Goal: Information Seeking & Learning: Find specific fact

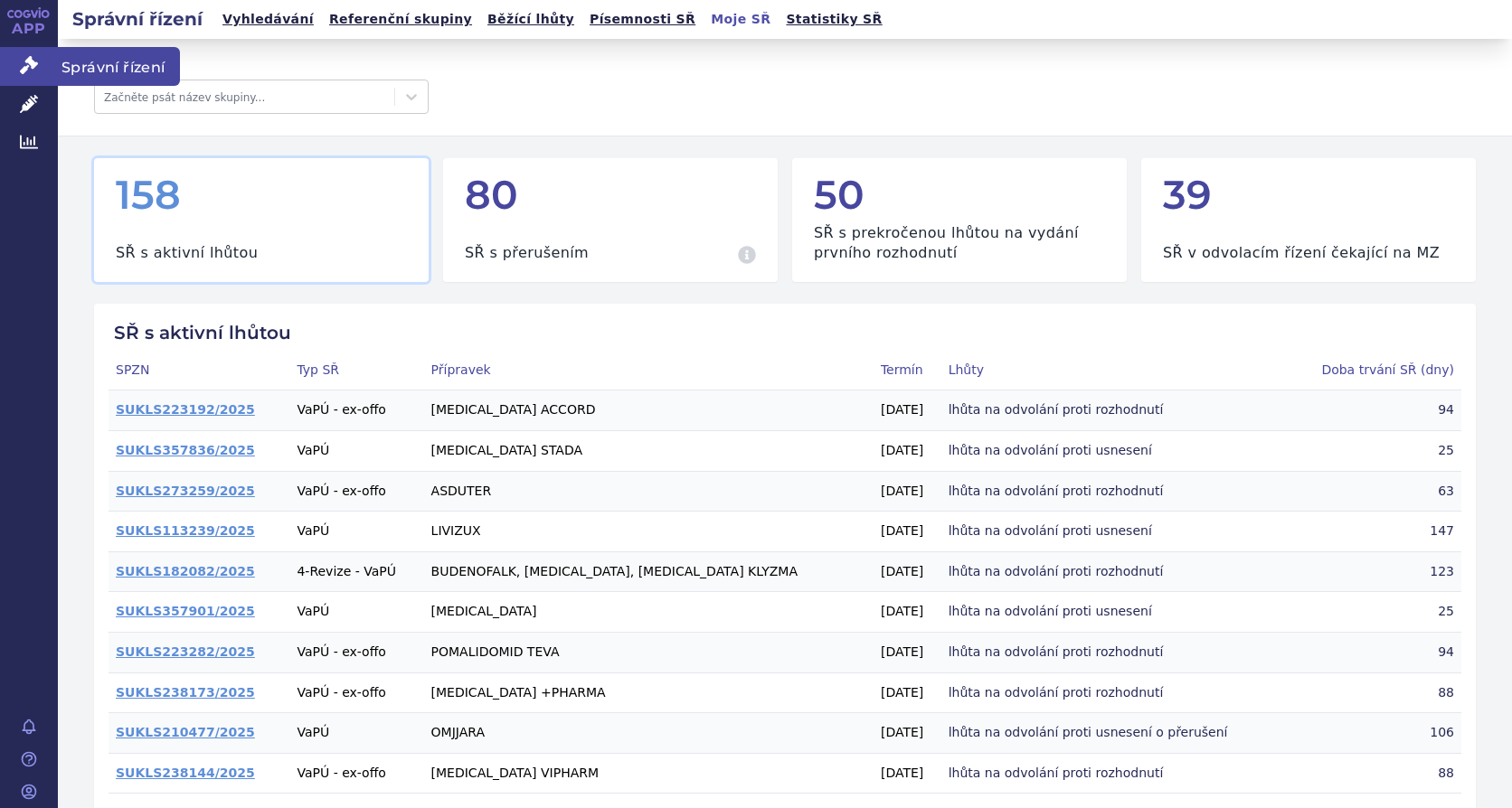
click at [107, 62] on span "Správní řízení" at bounding box center [118, 66] width 122 height 38
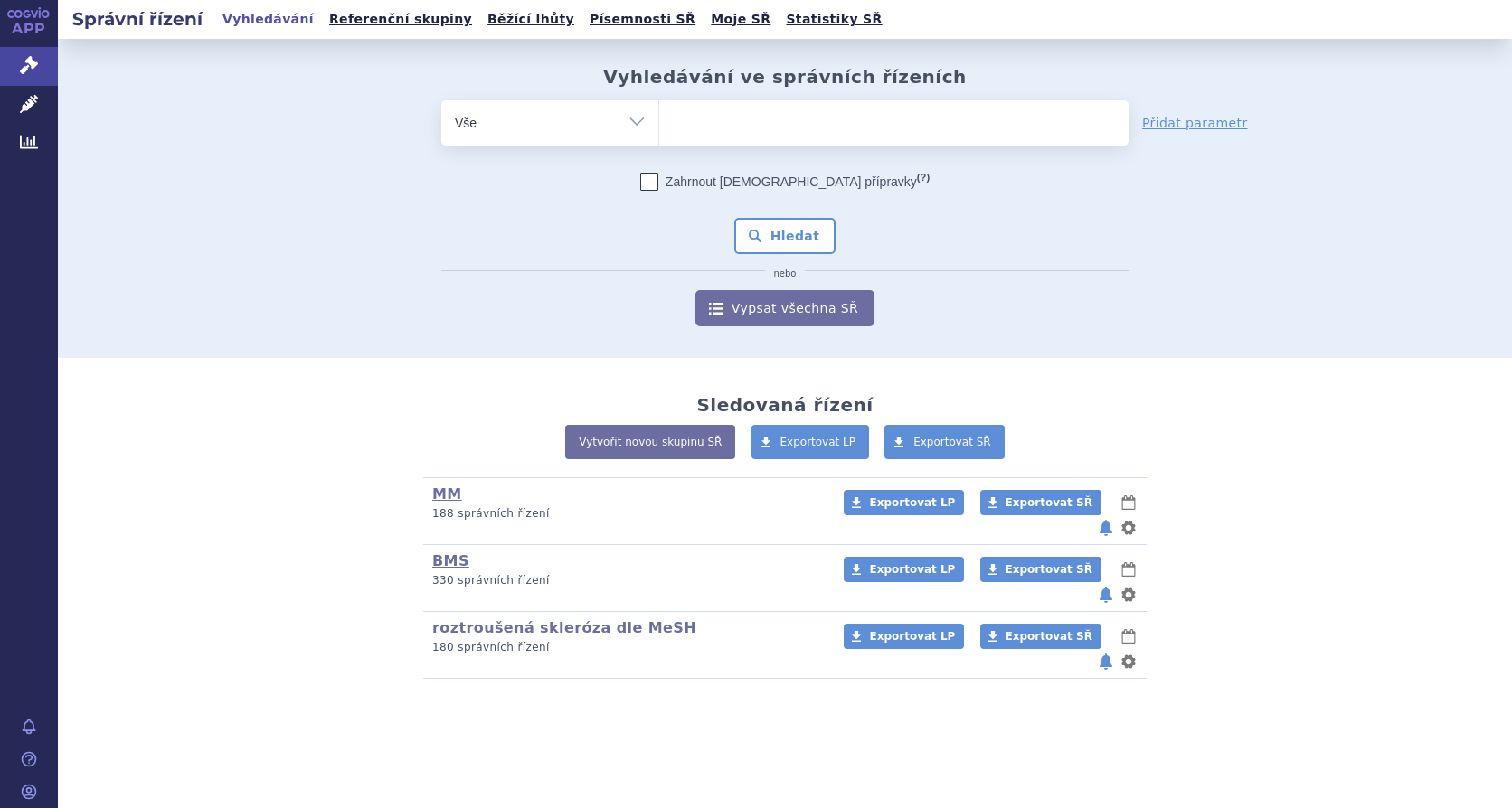
click at [751, 114] on ul at bounding box center [894, 119] width 469 height 38
click at [659, 114] on select at bounding box center [658, 121] width 1 height 45
type input "br"
type input "bri"
type input "briu"
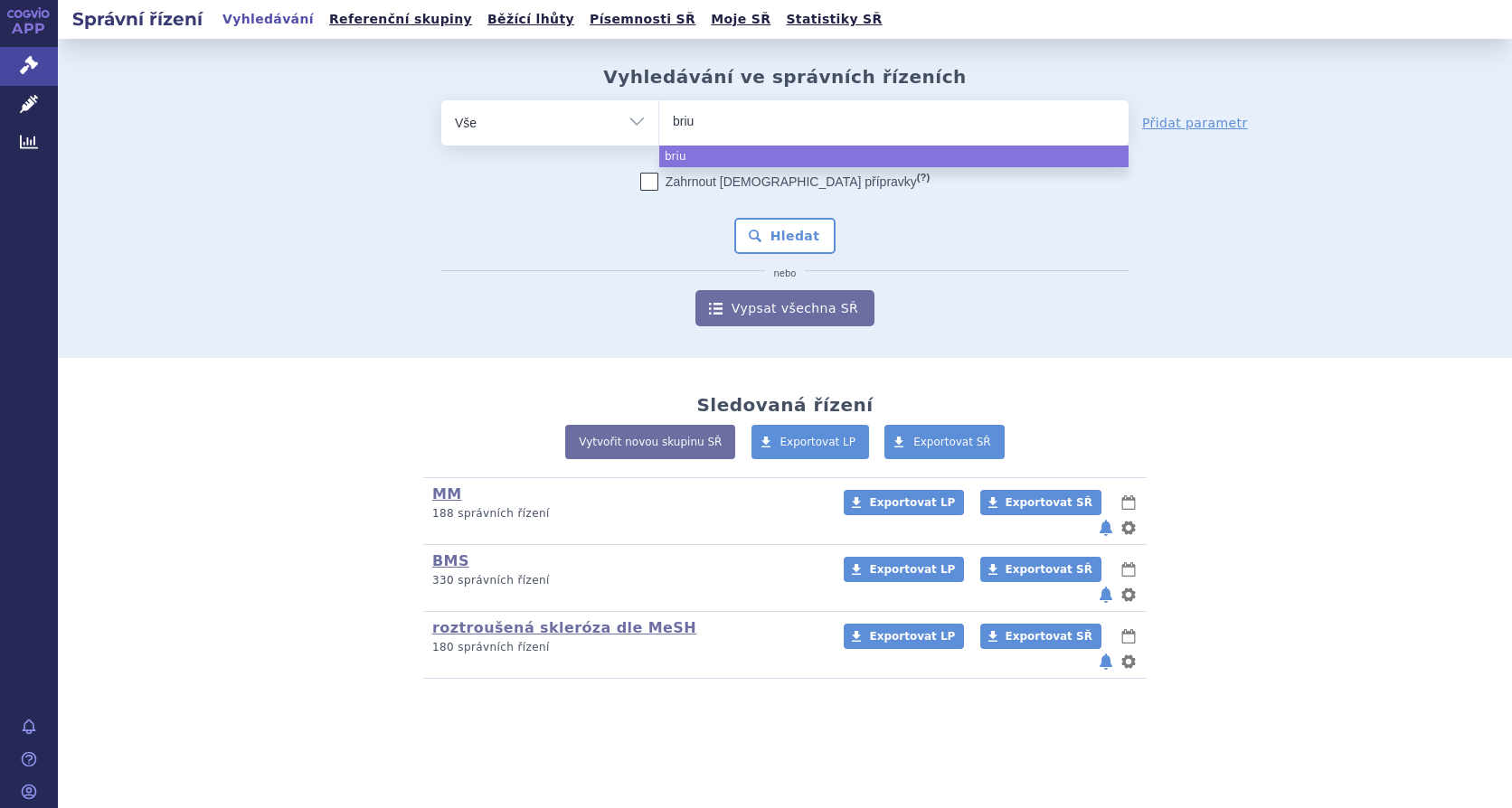
type input "brium"
type input "briumvi"
select select "briumvi"
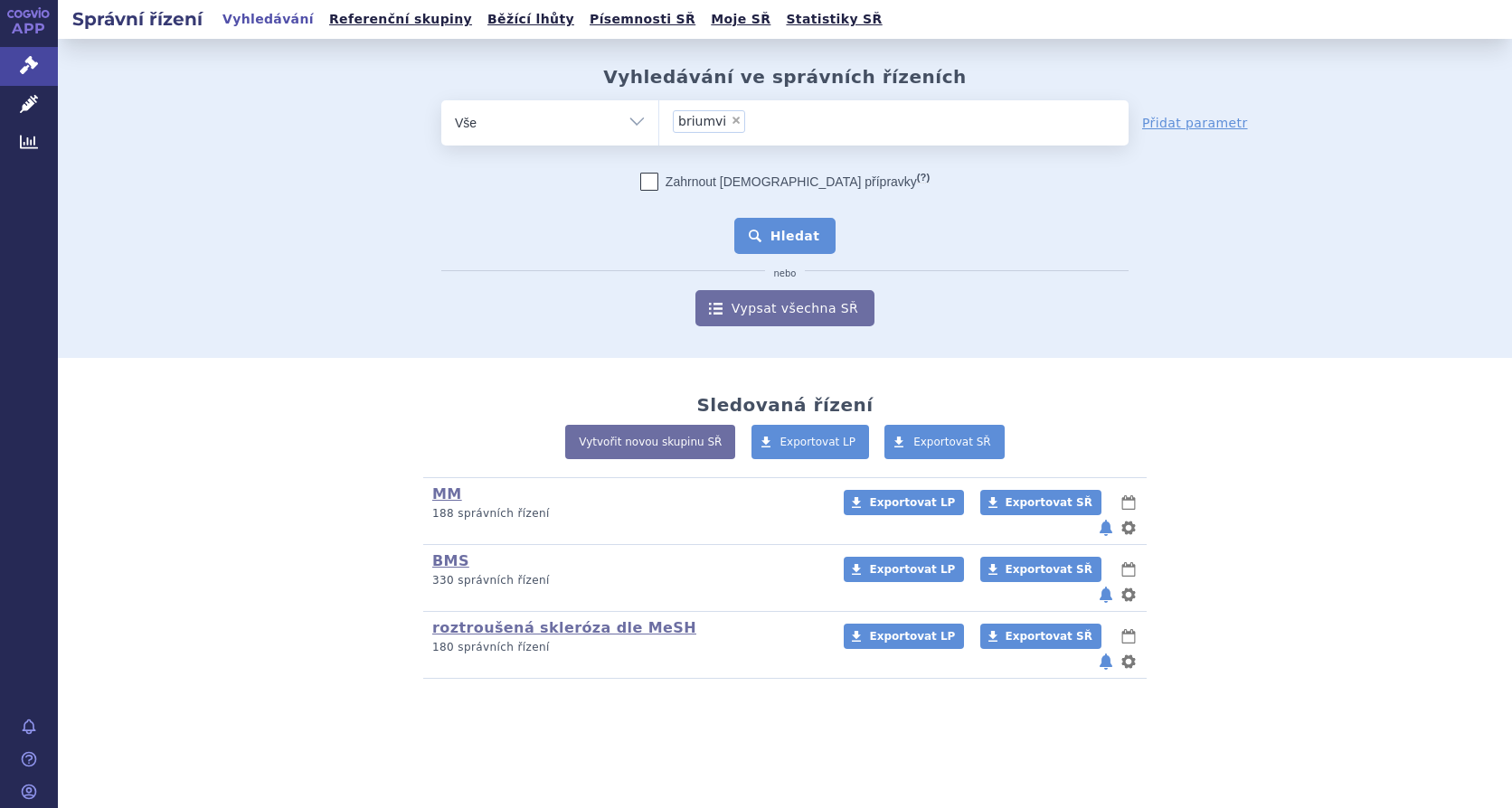
click at [787, 231] on button "Hledat" at bounding box center [785, 236] width 102 height 37
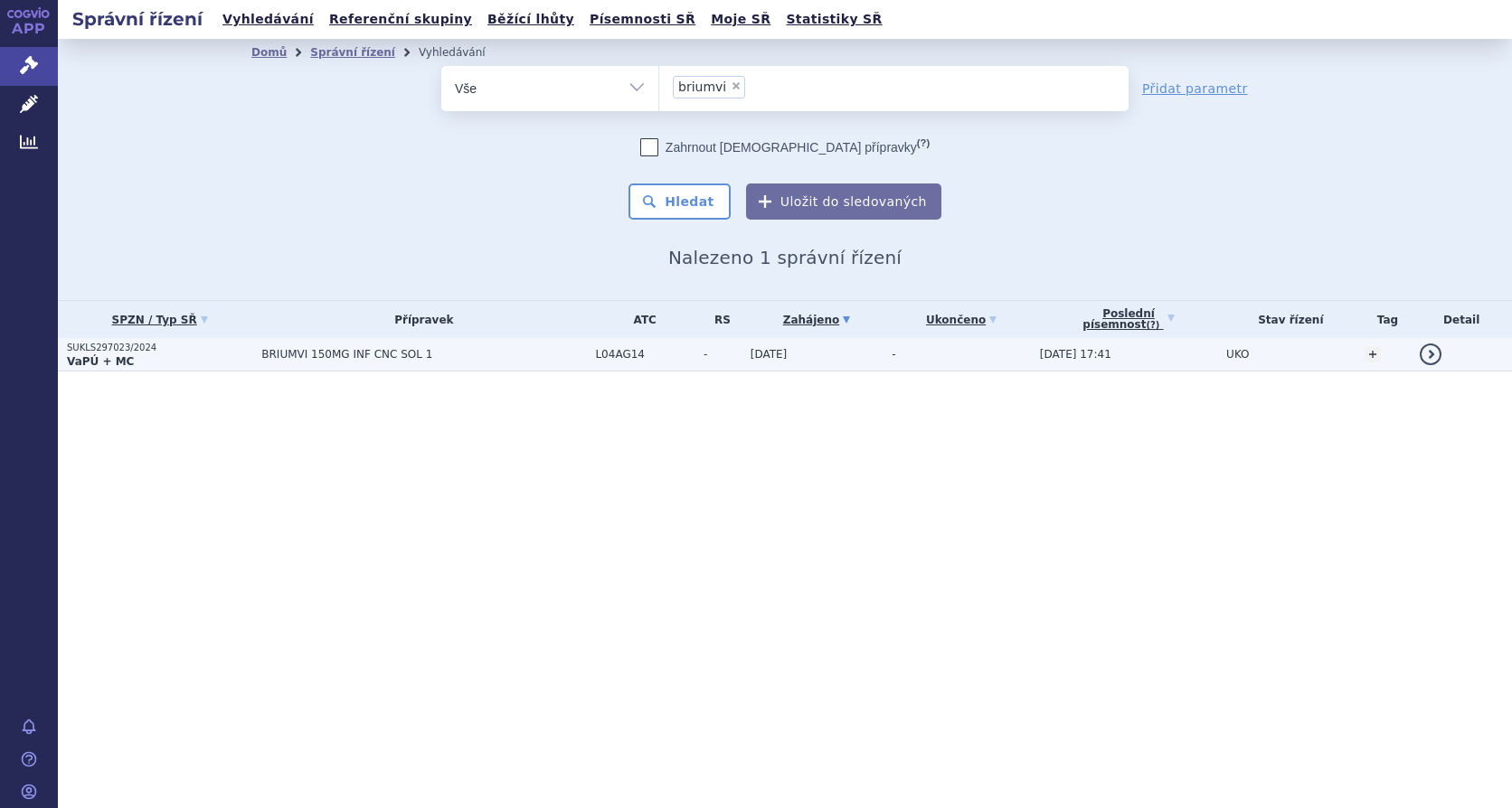
click at [310, 352] on span "BRIUMVI 150MG INF CNC SOL 1" at bounding box center [424, 354] width 325 height 12
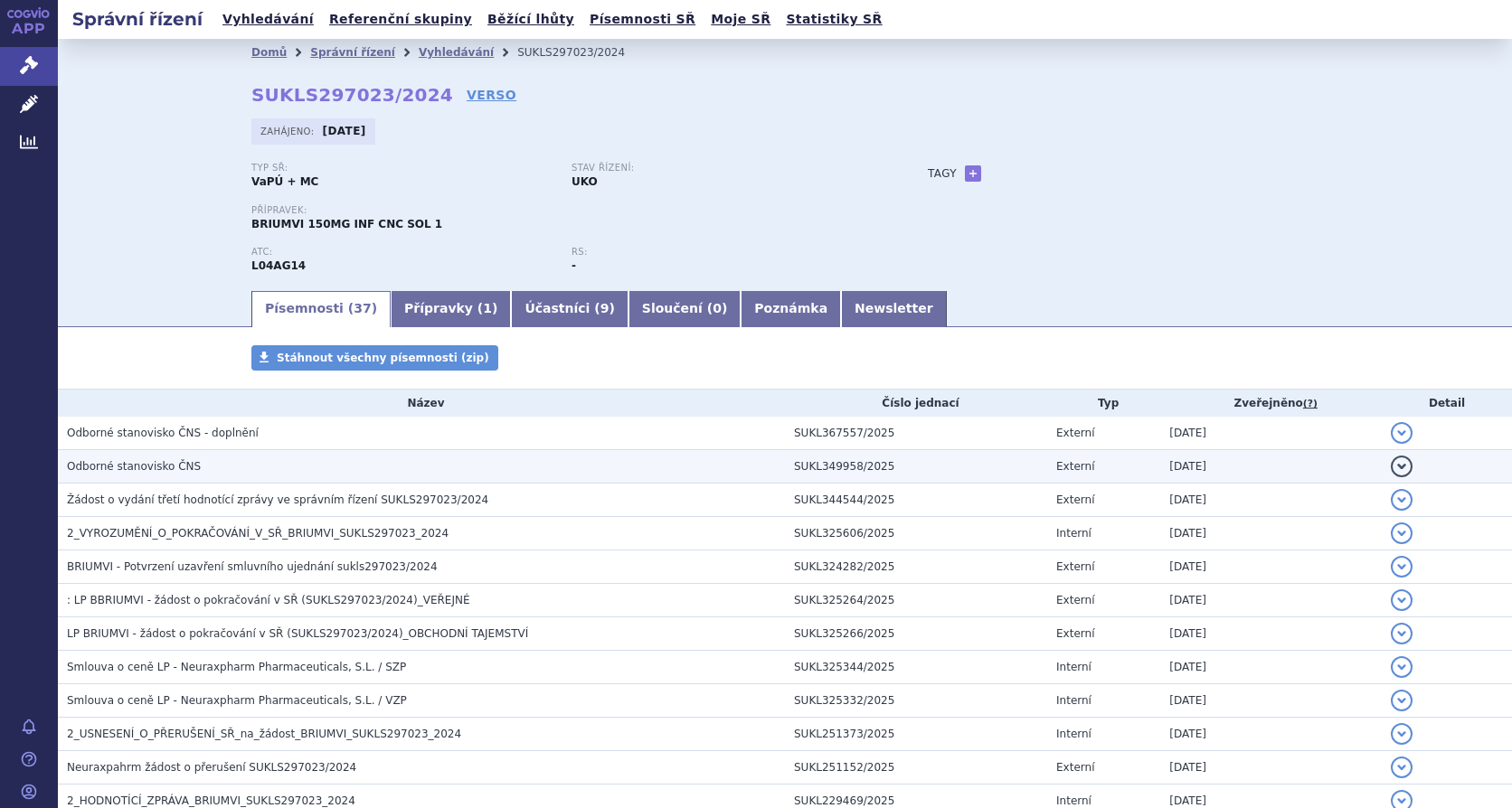
click at [1394, 463] on button "detail" at bounding box center [1401, 466] width 22 height 22
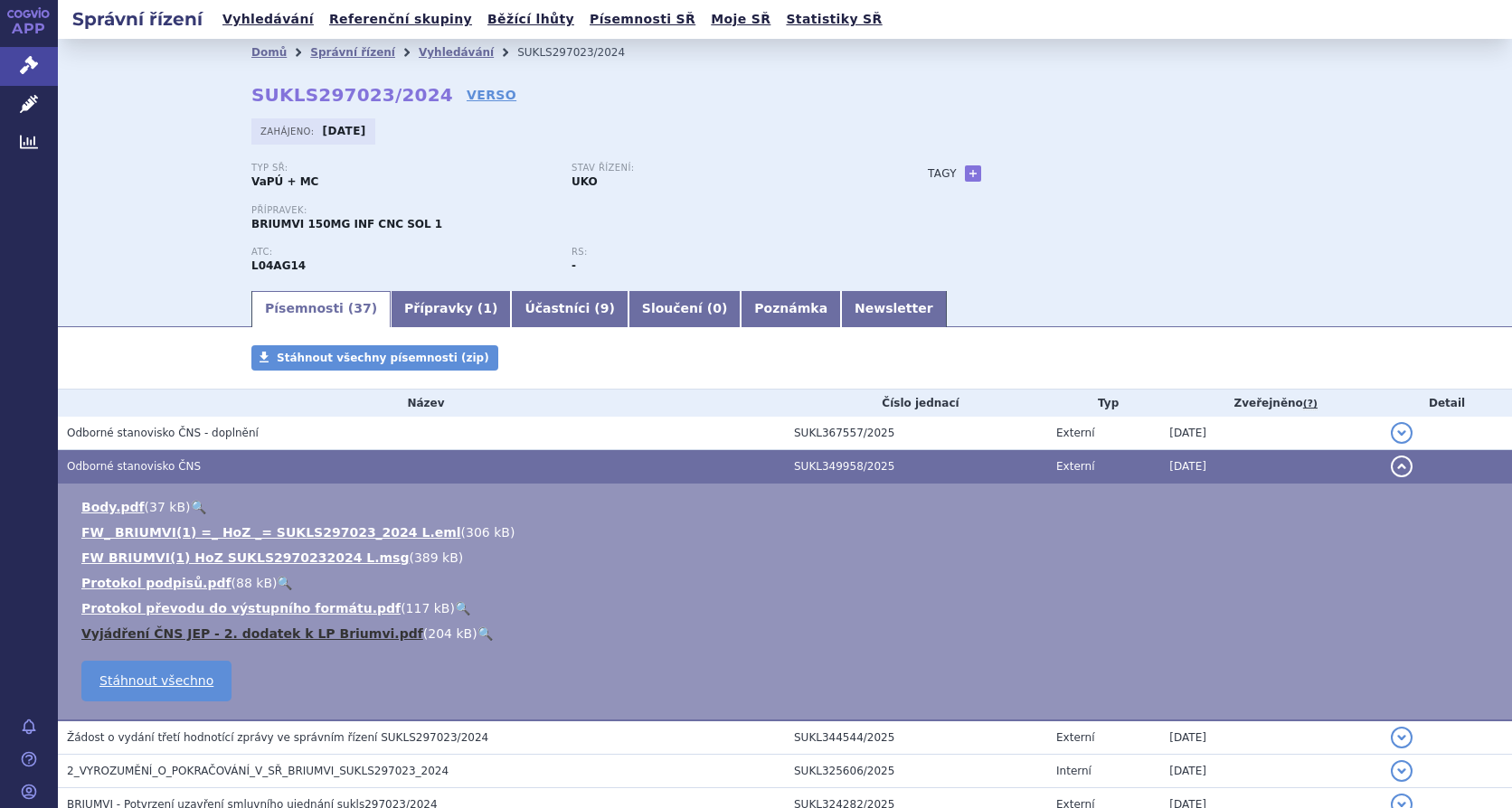
click at [150, 626] on link "Vyjádření ČNS JEP - 2. dodatek k LP Briumvi.pdf" at bounding box center [253, 633] width 342 height 14
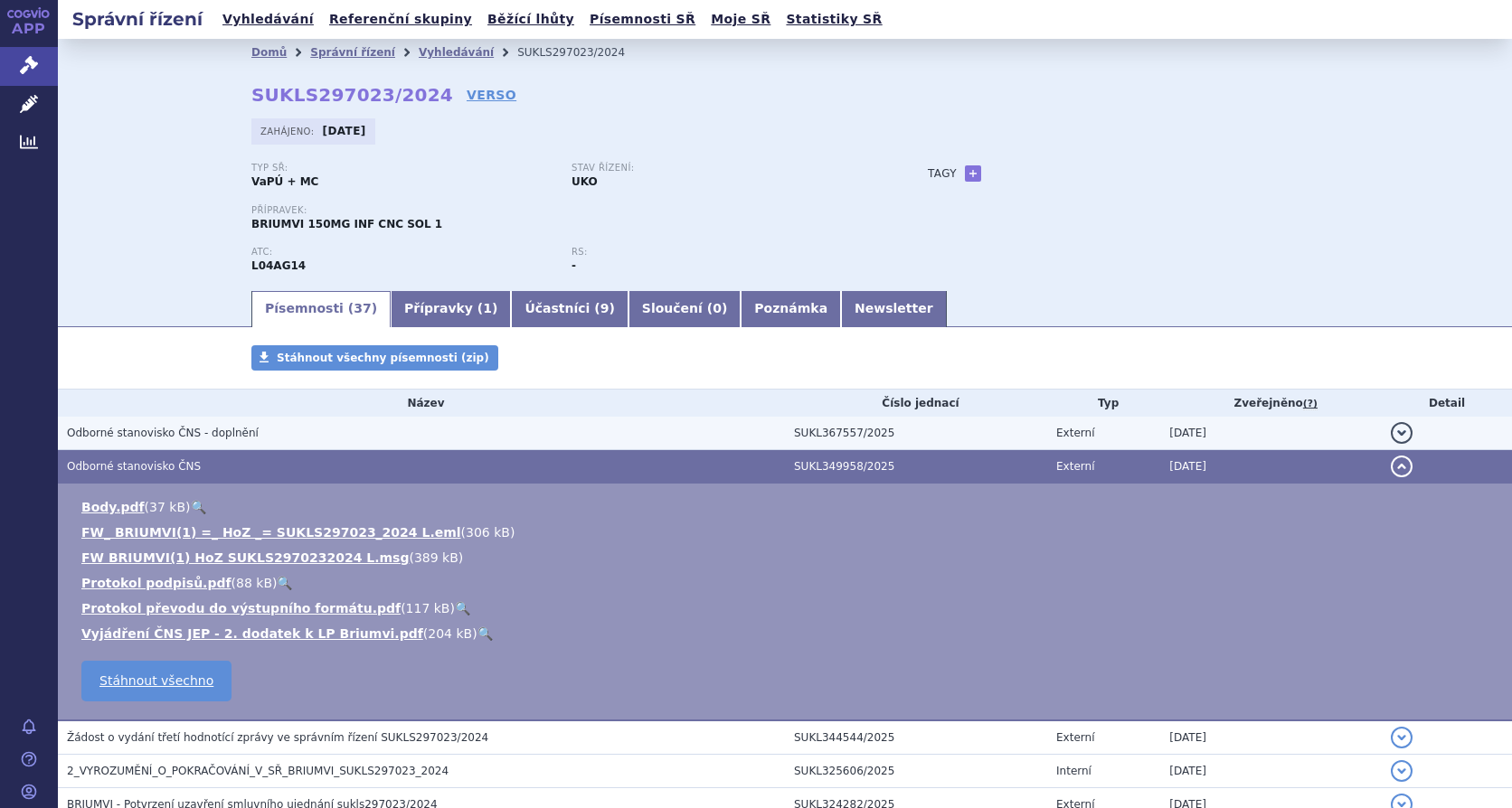
click at [150, 432] on span "Odborné stanovisko ČNS - doplnění" at bounding box center [162, 432] width 191 height 12
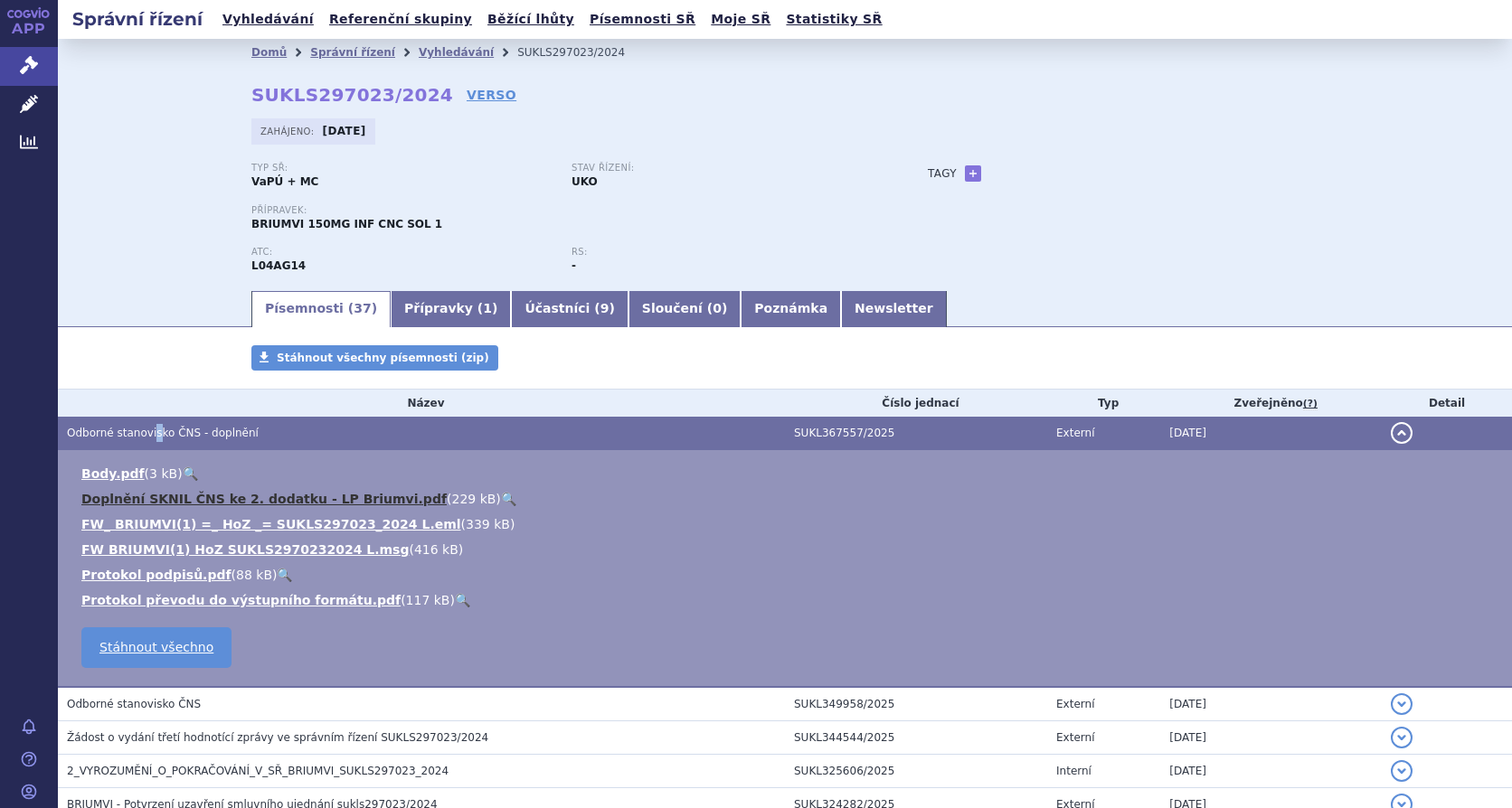
click at [156, 493] on link "Doplnění SKNIL ČNS ke 2. dodatku - LP Briumvi.pdf" at bounding box center [264, 499] width 365 height 14
